Goal: Task Accomplishment & Management: Use online tool/utility

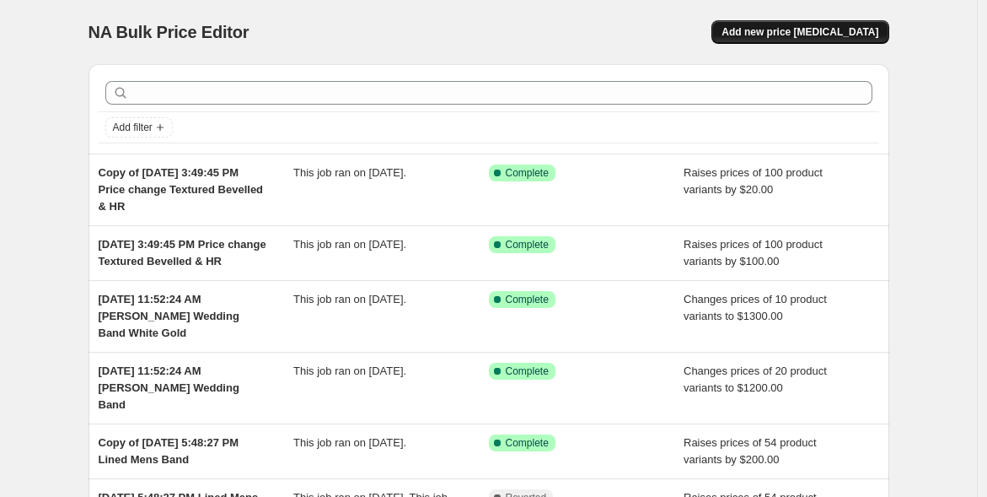
click at [822, 28] on span "Add new price [MEDICAL_DATA]" at bounding box center [800, 31] width 157 height 13
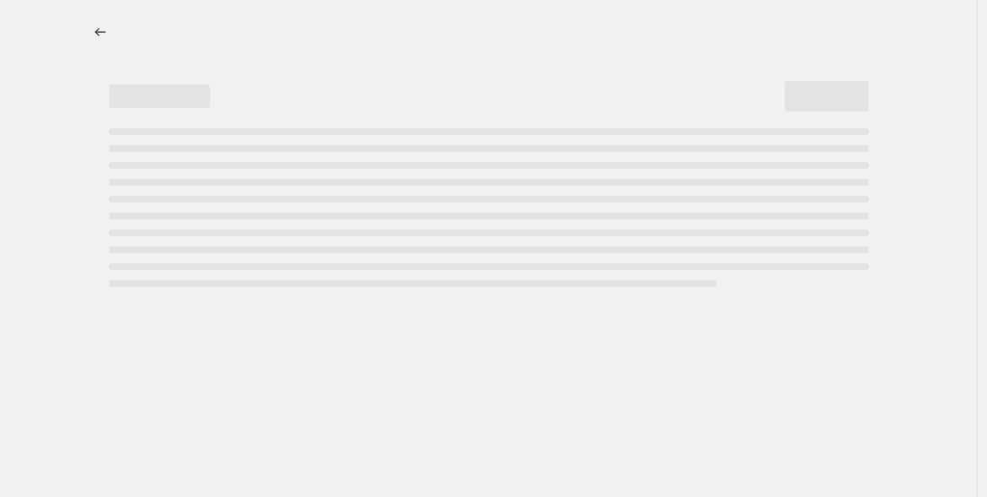
select select "percentage"
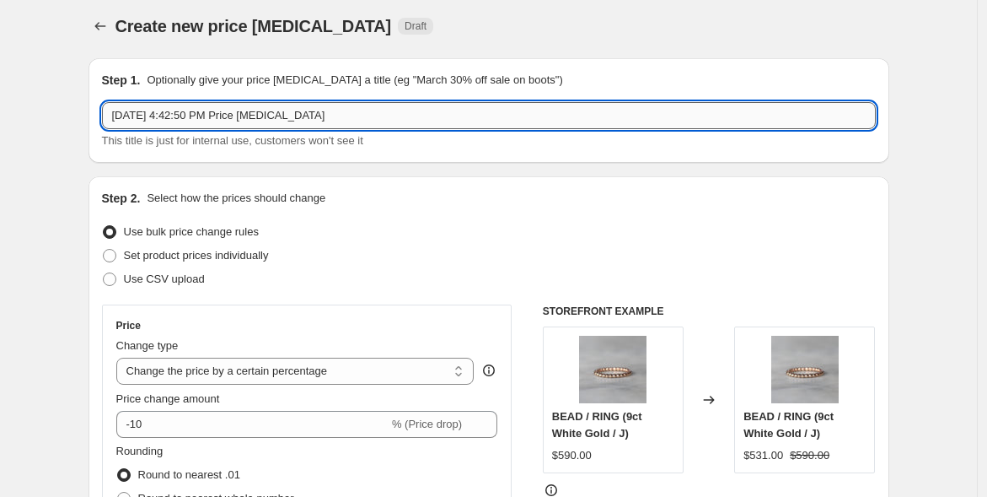
scroll to position [3, 0]
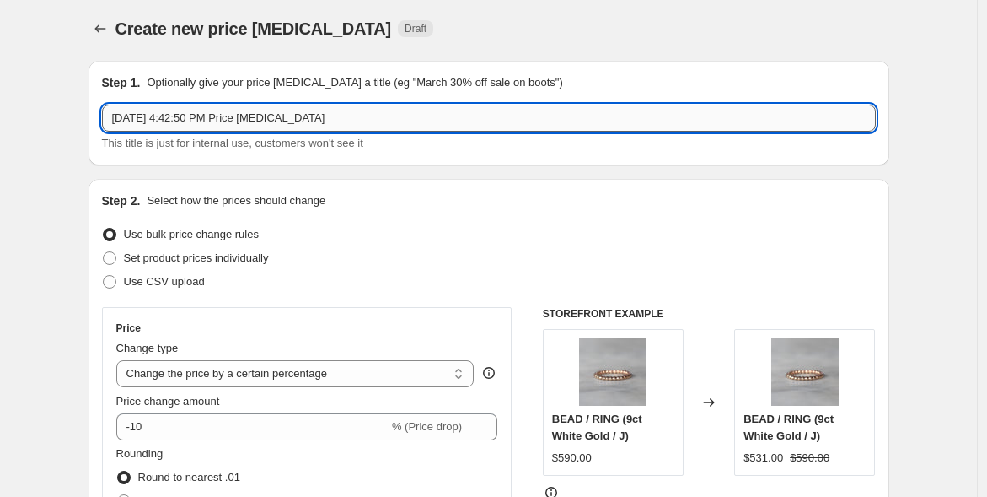
drag, startPoint x: 317, startPoint y: 113, endPoint x: 235, endPoint y: 115, distance: 81.8
click at [235, 114] on input "[DATE] 4:42:50 PM Price [MEDICAL_DATA]" at bounding box center [489, 118] width 774 height 27
type input "[DATE] 4:42:50 PM hoops"
click at [609, 65] on div "Step 1. Optionally give your price [MEDICAL_DATA] a title (eg "March 30% off sa…" at bounding box center [489, 113] width 801 height 105
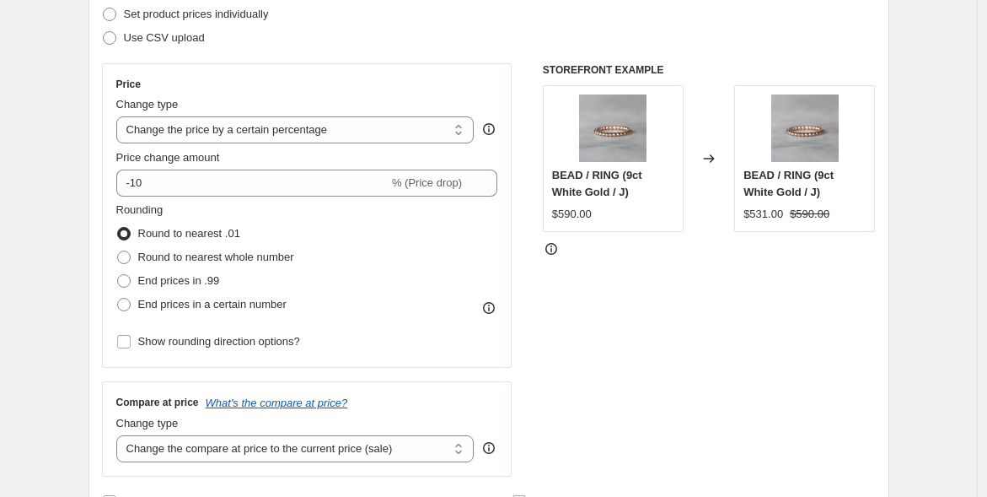
scroll to position [250, 0]
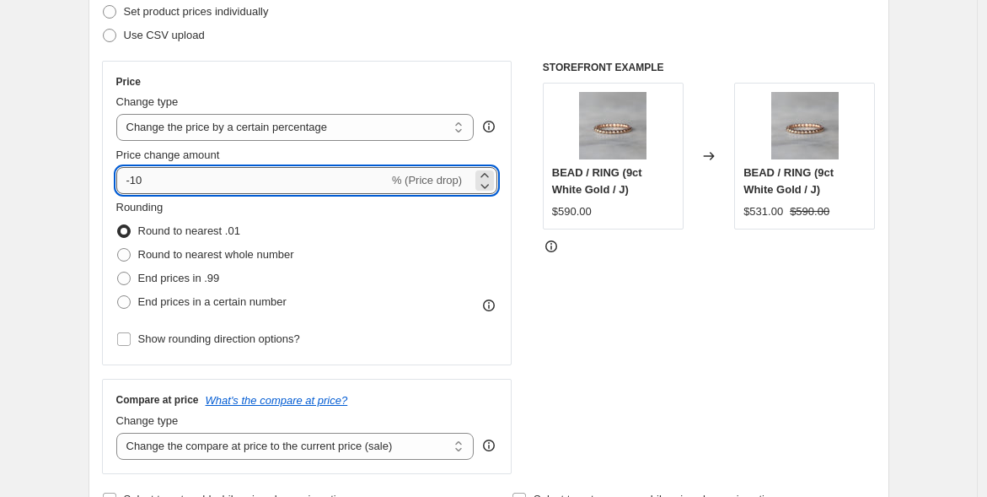
click at [291, 171] on input "-10" at bounding box center [252, 180] width 272 height 27
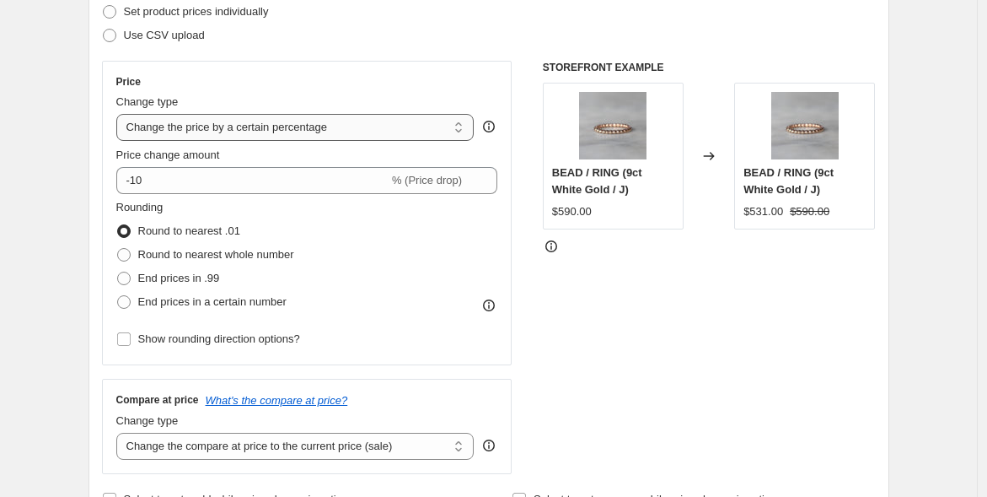
click at [183, 122] on select "Change the price to a certain amount Change the price by a certain amount Chang…" at bounding box center [295, 127] width 358 height 27
select select "by"
click at [120, 114] on select "Change the price to a certain amount Change the price by a certain amount Chang…" at bounding box center [295, 127] width 358 height 27
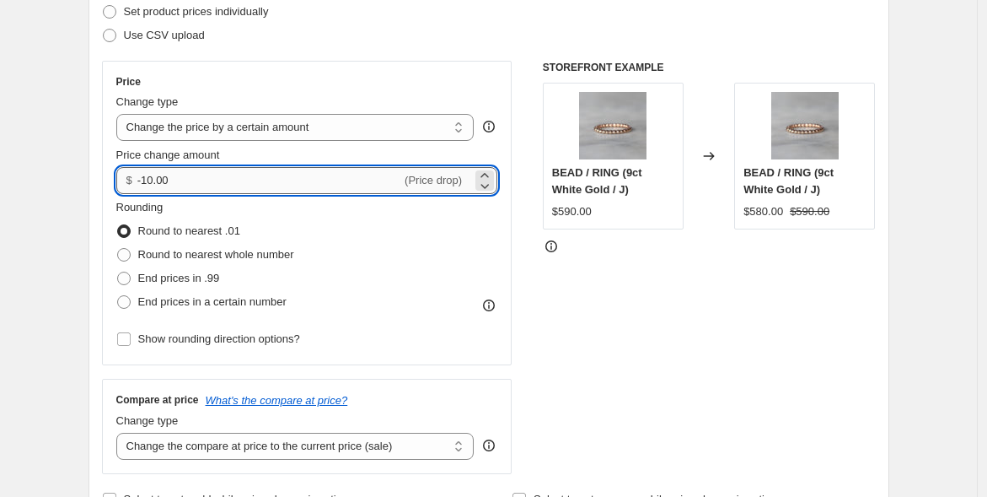
click at [246, 183] on input "-10.00" at bounding box center [269, 180] width 264 height 27
drag, startPoint x: 246, startPoint y: 183, endPoint x: 153, endPoint y: 173, distance: 94.1
click at [153, 173] on input "-10.00" at bounding box center [269, 180] width 264 height 27
type input "100.00"
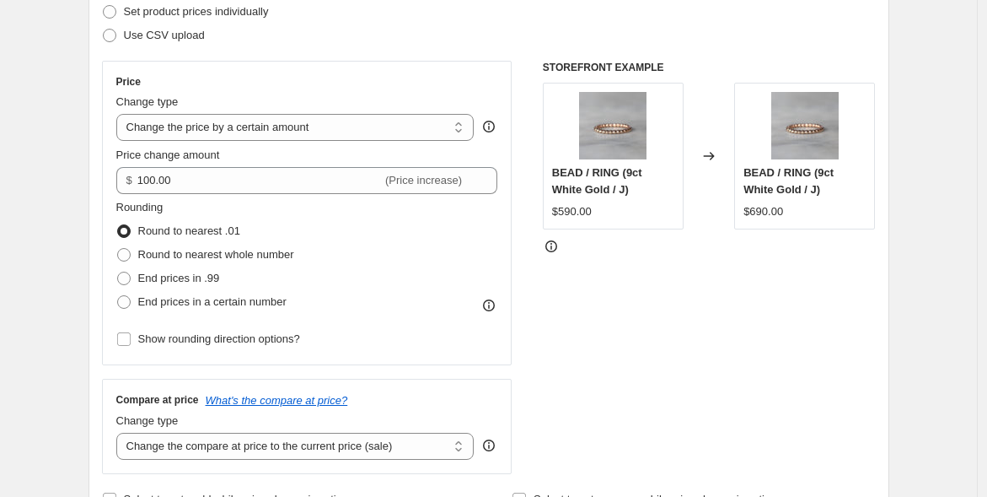
click at [288, 202] on fieldset "Rounding Round to nearest .01 Round to nearest whole number End prices in .99 E…" at bounding box center [205, 256] width 178 height 115
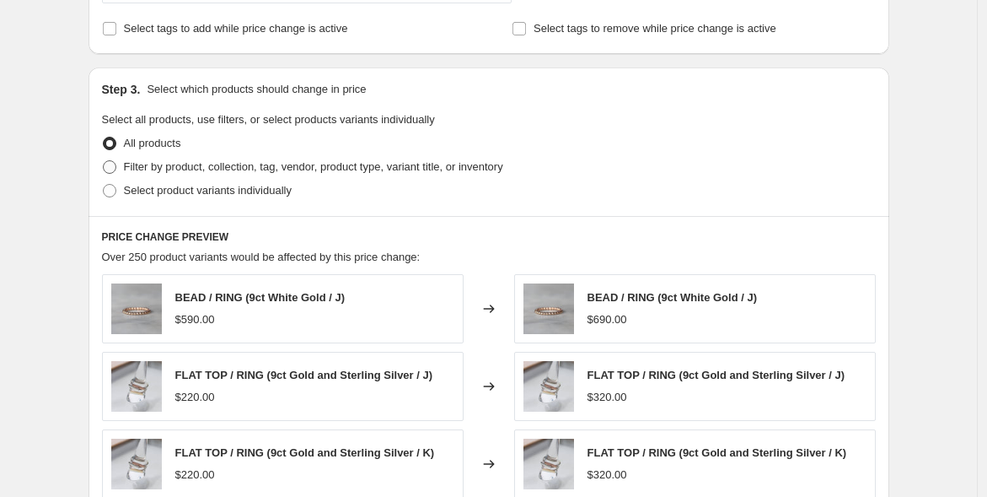
click at [170, 165] on span "Filter by product, collection, tag, vendor, product type, variant title, or inv…" at bounding box center [313, 166] width 379 height 13
click at [104, 161] on input "Filter by product, collection, tag, vendor, product type, variant title, or inv…" at bounding box center [103, 160] width 1 height 1
radio input "true"
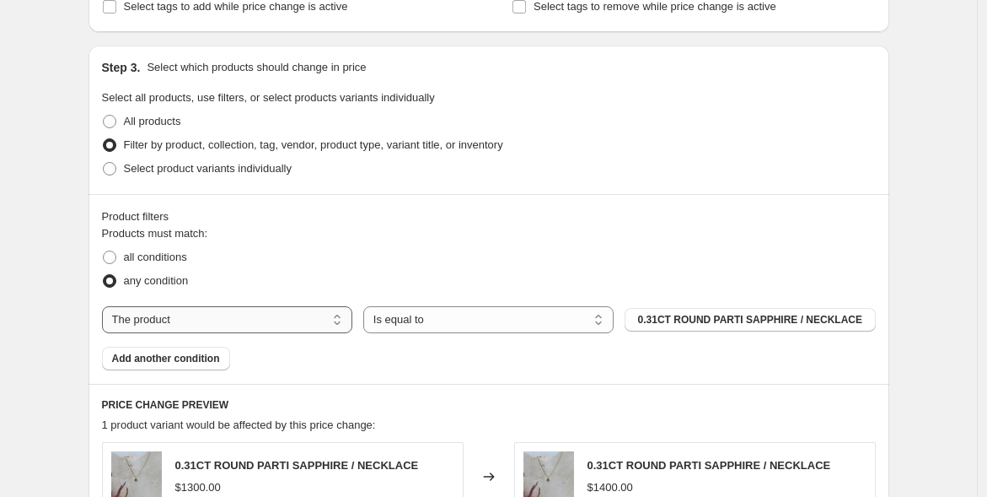
scroll to position [743, 0]
click at [125, 250] on label "all conditions" at bounding box center [144, 256] width 85 height 24
click at [104, 250] on input "all conditions" at bounding box center [103, 250] width 1 height 1
radio input "true"
click at [669, 317] on span "0.31CT ROUND PARTI SAPPHIRE / NECKLACE" at bounding box center [750, 318] width 224 height 13
